Goal: Information Seeking & Learning: Learn about a topic

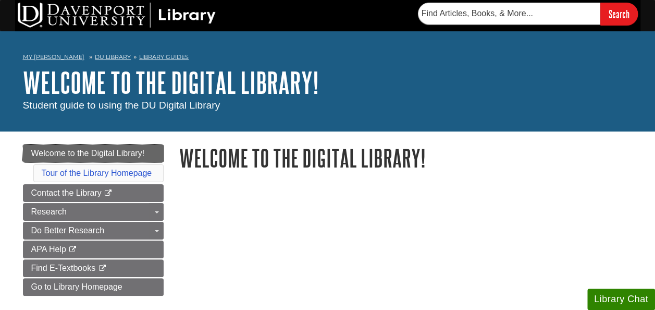
click at [107, 154] on span "Welcome to the Digital Library!" at bounding box center [88, 153] width 114 height 9
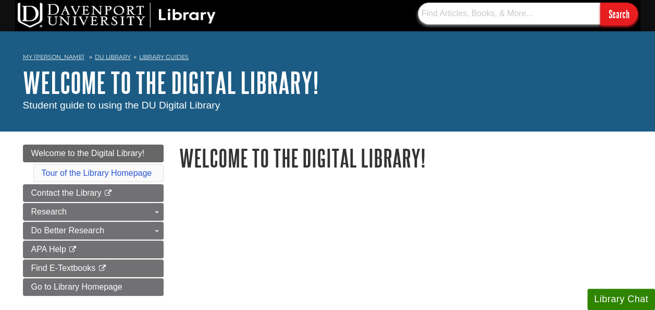
click at [478, 10] on input "text" at bounding box center [509, 14] width 182 height 22
click at [467, 14] on input "text" at bounding box center [509, 14] width 182 height 22
type input "Greek Philosophy"
click at [601, 3] on input "Search" at bounding box center [620, 14] width 38 height 22
